Goal: Task Accomplishment & Management: Use online tool/utility

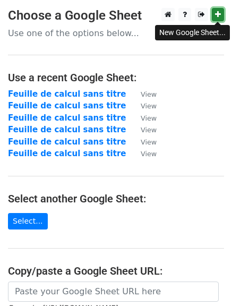
click at [219, 16] on icon at bounding box center [218, 14] width 6 height 7
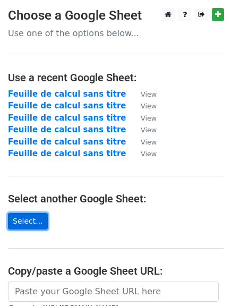
click at [19, 223] on link "Select..." at bounding box center [28, 221] width 40 height 16
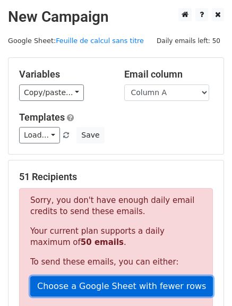
click at [125, 285] on link "Choose a Google Sheet with fewer rows" at bounding box center [121, 287] width 183 height 20
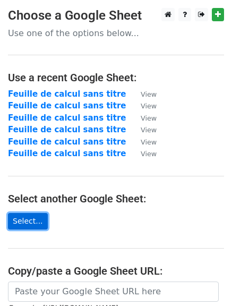
click at [31, 223] on link "Select..." at bounding box center [28, 221] width 40 height 16
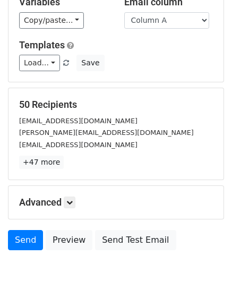
scroll to position [98, 0]
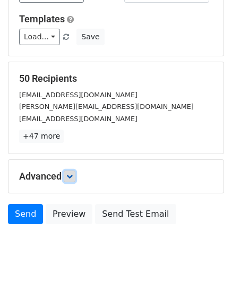
click at [73, 177] on icon at bounding box center [69, 176] width 6 height 6
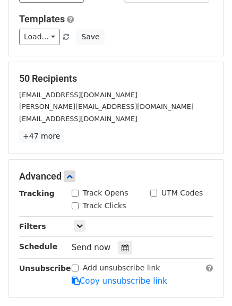
click at [76, 193] on input "Track Opens" at bounding box center [75, 193] width 7 height 7
checkbox input "true"
click at [75, 205] on input "Track Clicks" at bounding box center [75, 206] width 7 height 7
checkbox input "true"
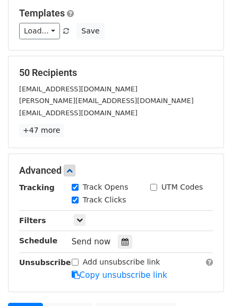
scroll to position [22, 0]
